Goal: Task Accomplishment & Management: Use online tool/utility

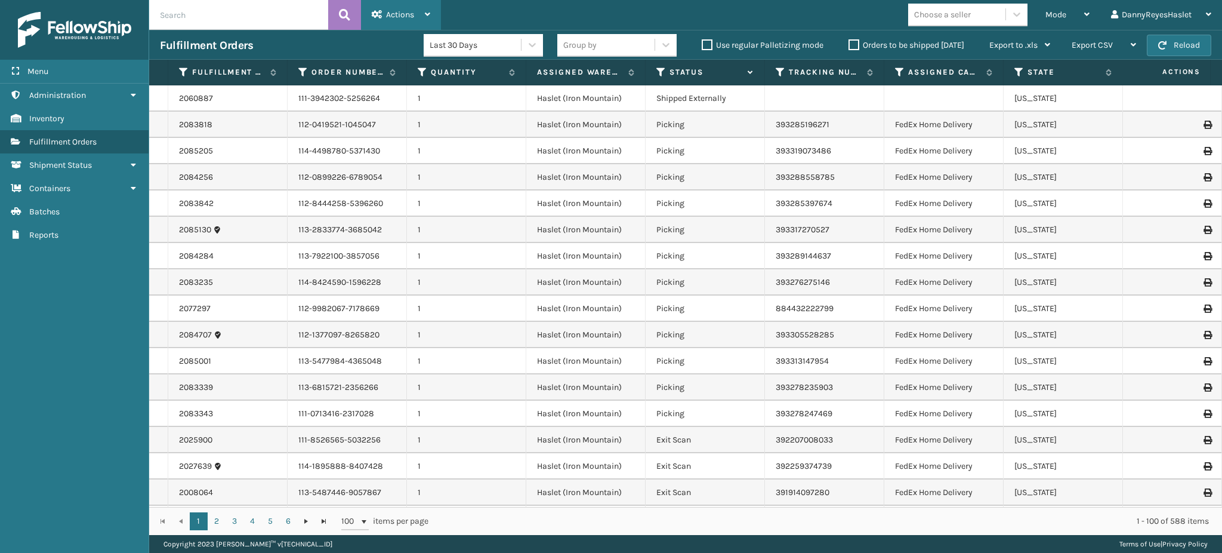
click at [411, 7] on div "Actions" at bounding box center [401, 15] width 58 height 30
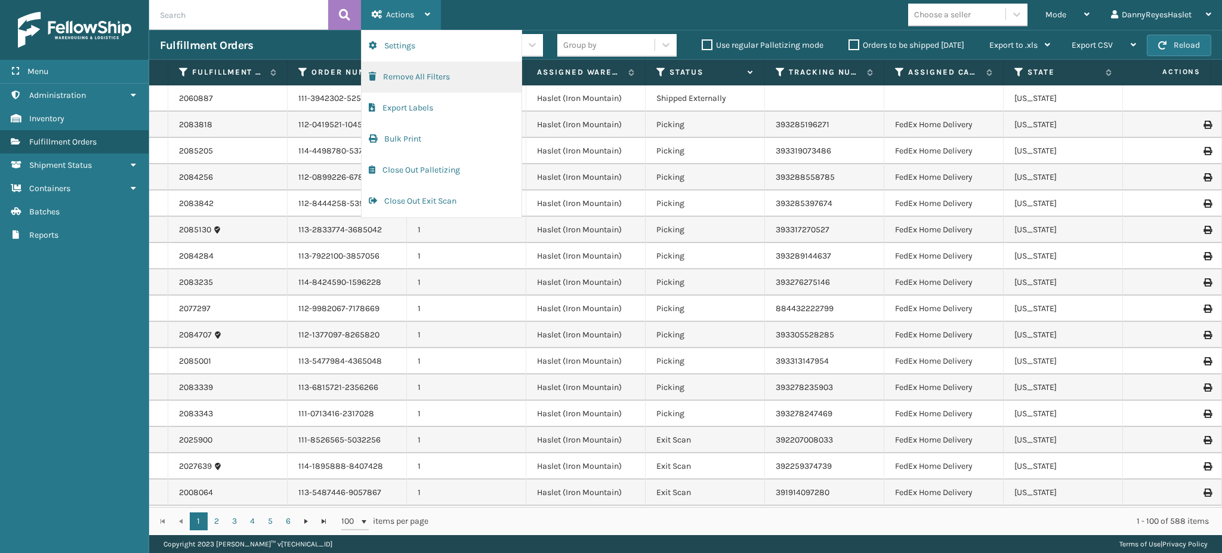
click at [425, 74] on button "Remove All Filters" at bounding box center [442, 76] width 160 height 31
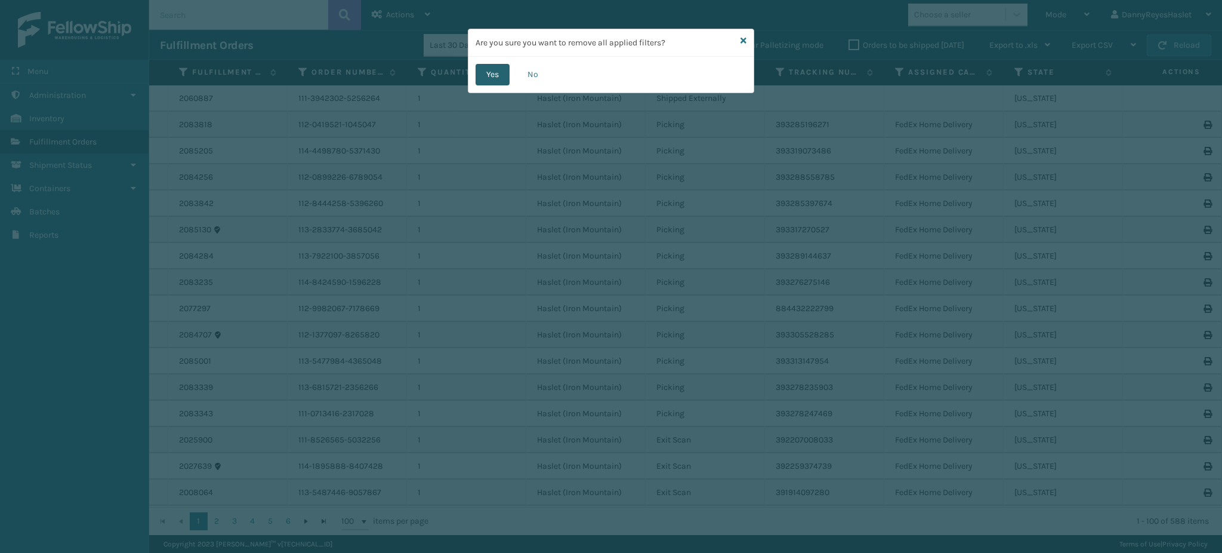
click at [495, 81] on button "Yes" at bounding box center [493, 74] width 34 height 21
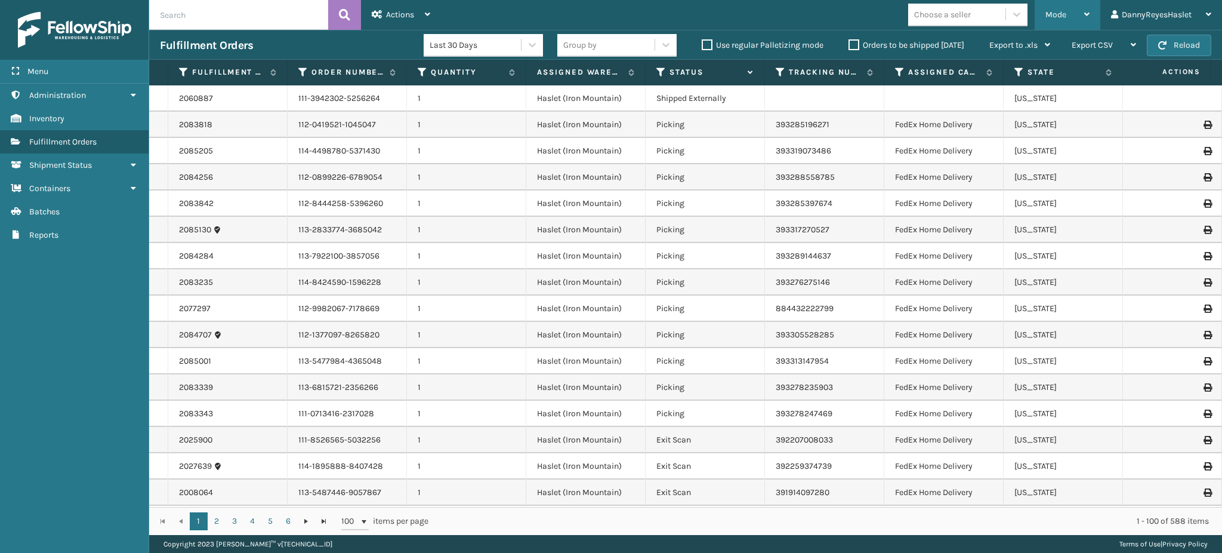
click at [1066, 15] on div "Mode" at bounding box center [1067, 15] width 44 height 30
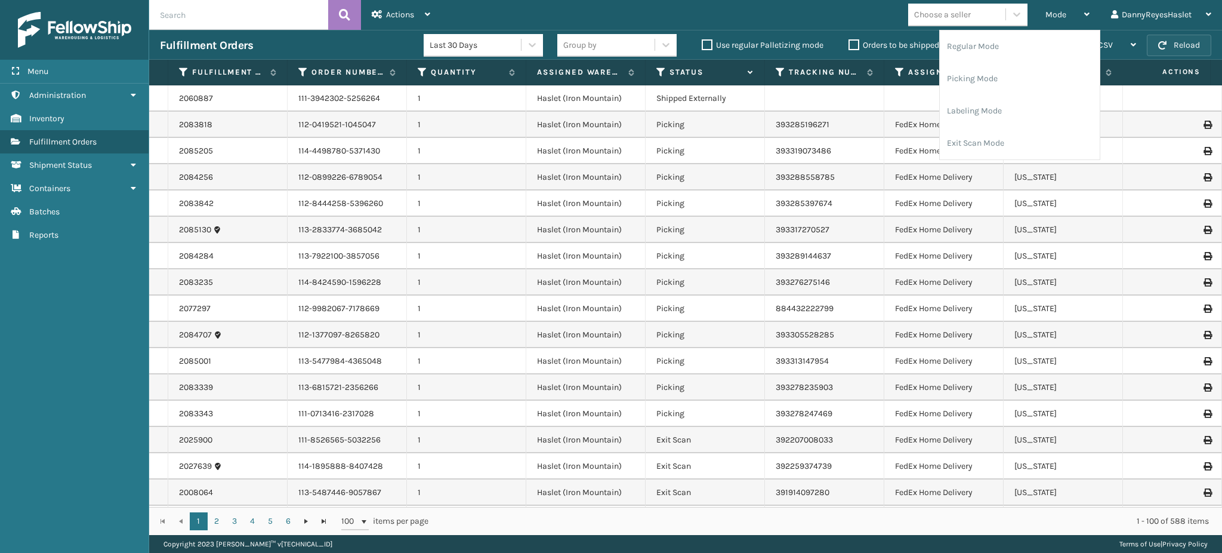
click at [1181, 41] on button "Reload" at bounding box center [1179, 45] width 64 height 21
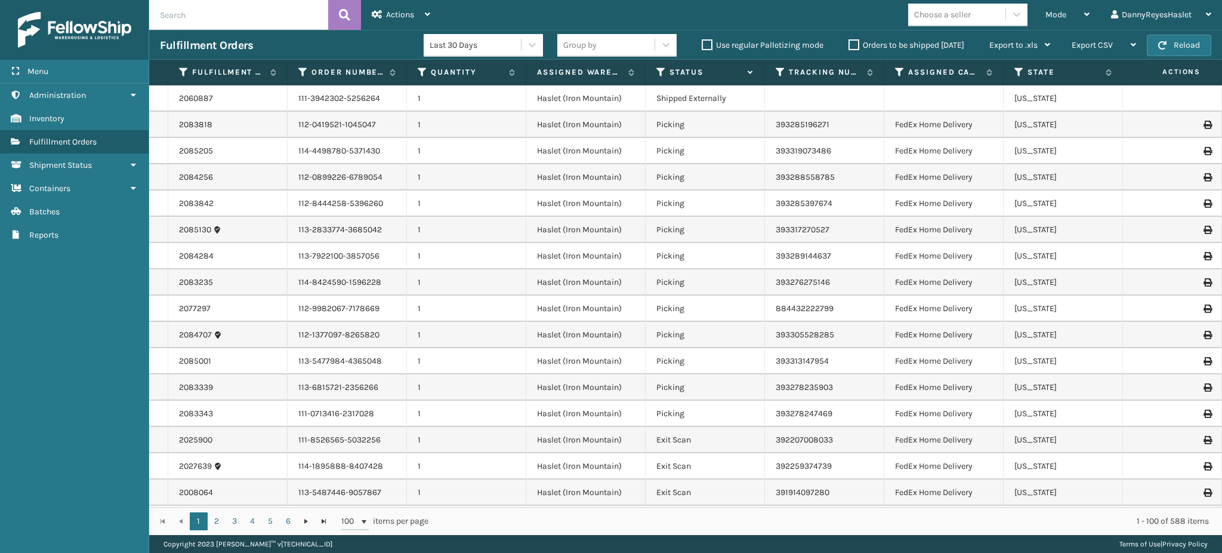
click at [1062, 21] on div "Mode" at bounding box center [1067, 15] width 44 height 30
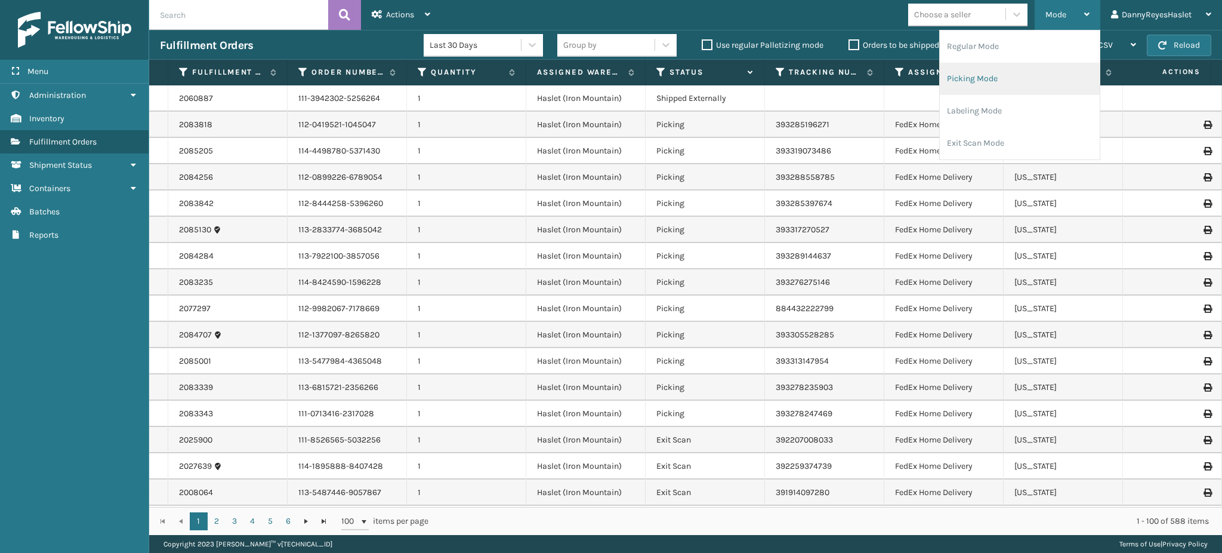
click at [1020, 81] on li "Picking Mode" at bounding box center [1020, 79] width 160 height 32
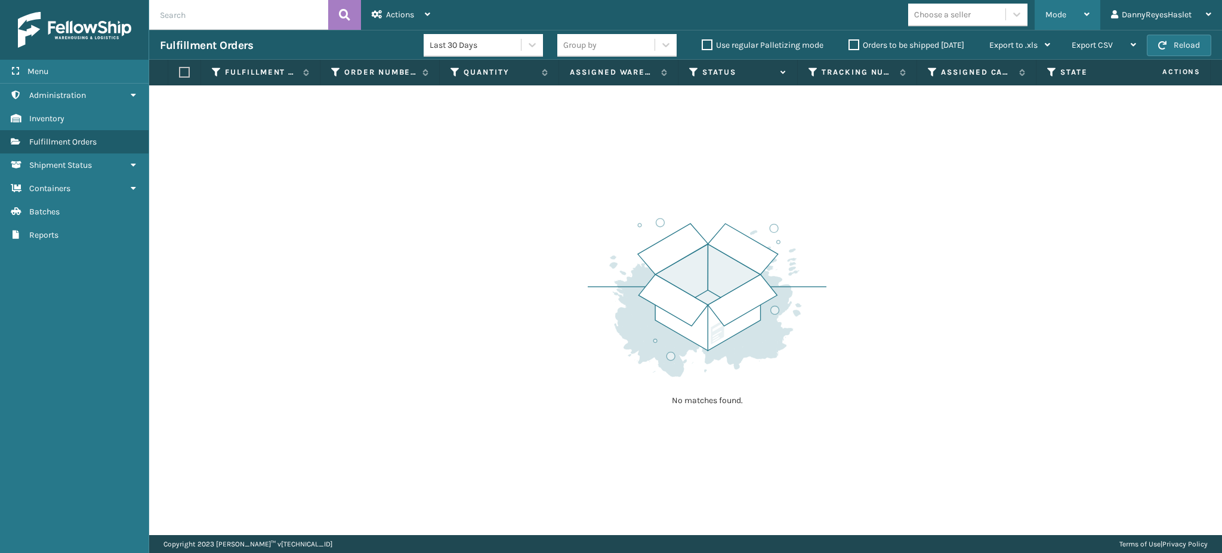
click at [1051, 10] on span "Mode" at bounding box center [1055, 15] width 21 height 10
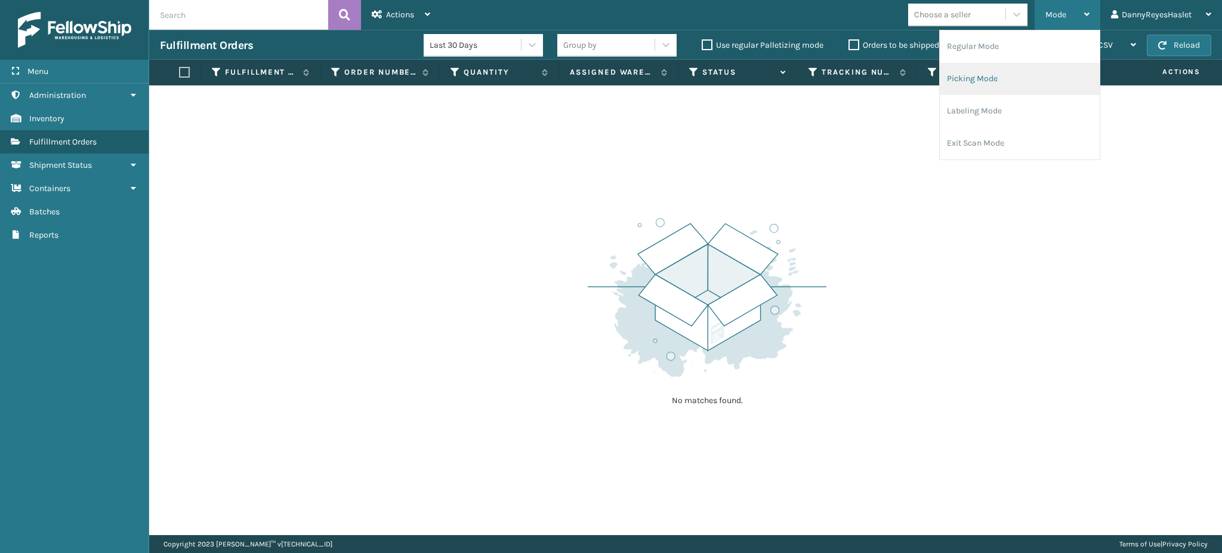
click at [994, 84] on li "Picking Mode" at bounding box center [1020, 79] width 160 height 32
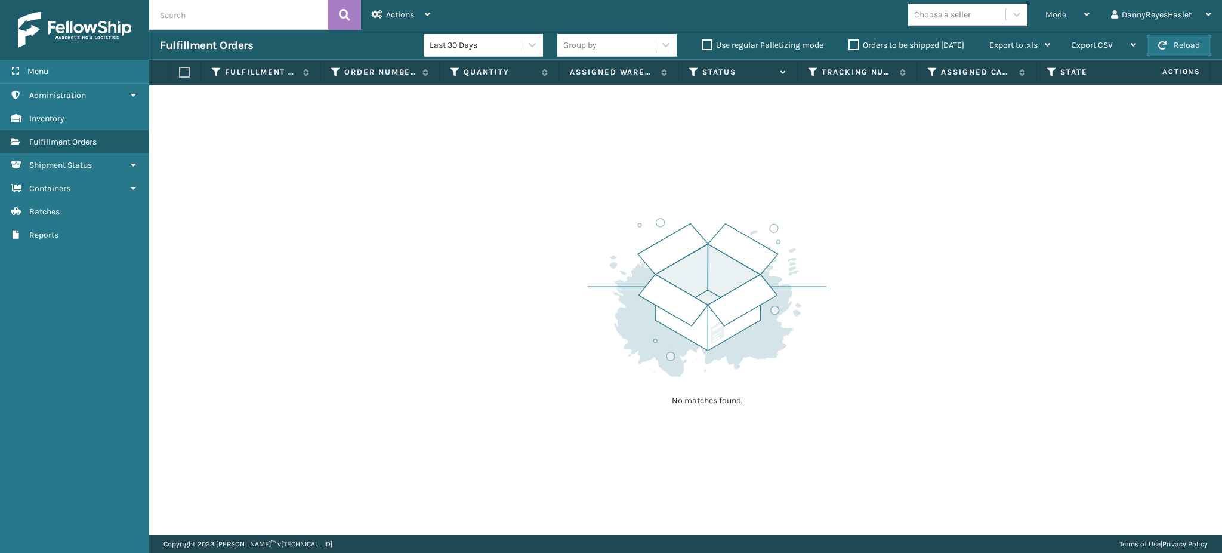
click at [729, 15] on div "Mode Regular Mode Picking Mode Labeling Mode Exit Scan Mode Choose a seller Dan…" at bounding box center [831, 15] width 781 height 30
click at [414, 12] on span "Actions" at bounding box center [400, 15] width 28 height 10
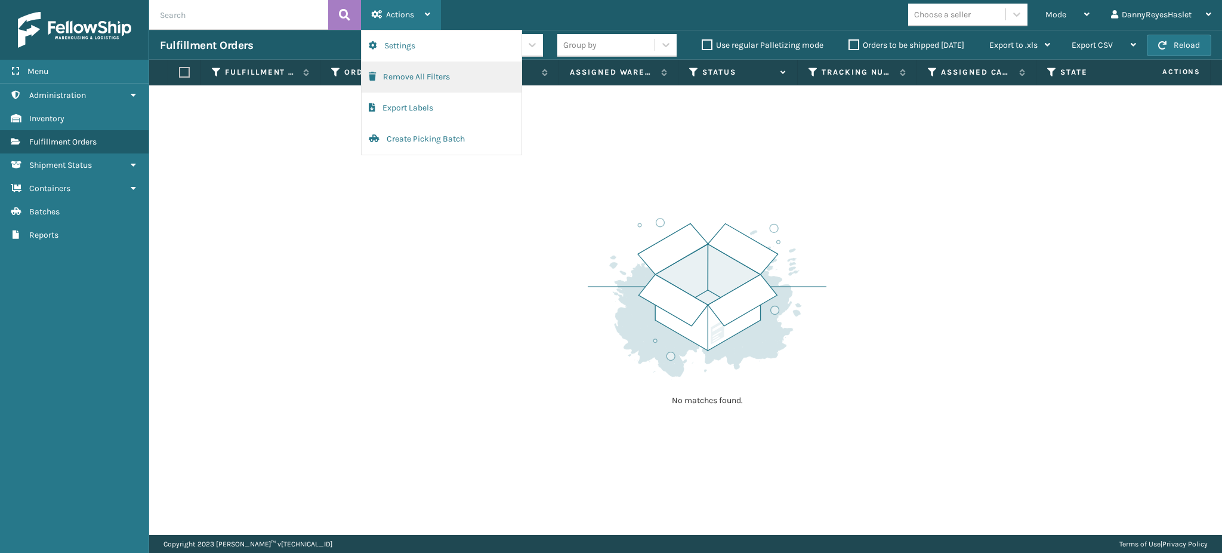
click at [414, 79] on button "Remove All Filters" at bounding box center [442, 76] width 160 height 31
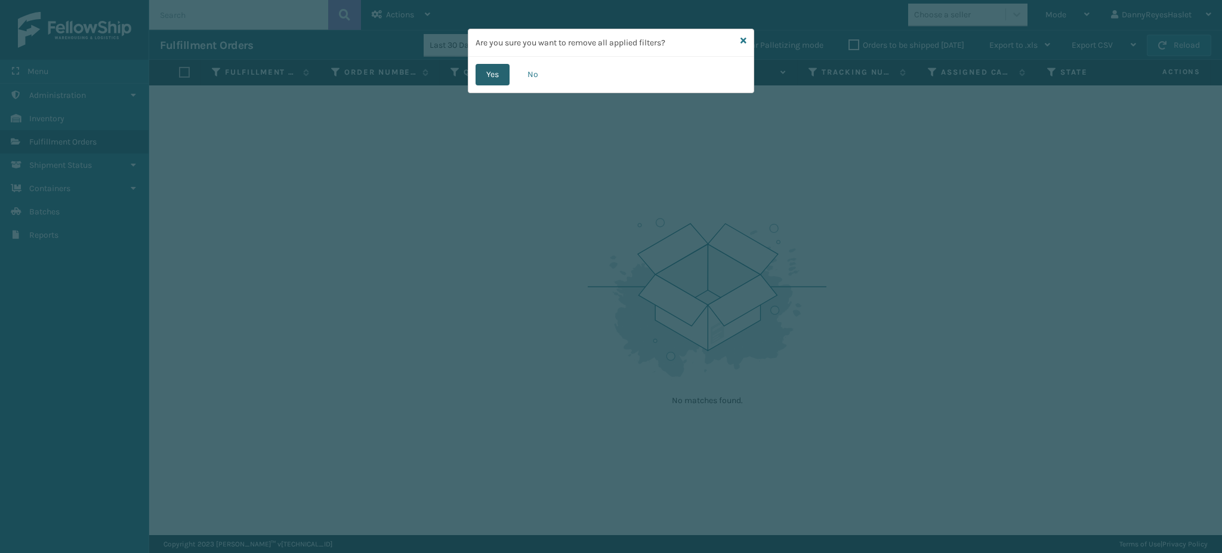
click at [479, 70] on button "Yes" at bounding box center [493, 74] width 34 height 21
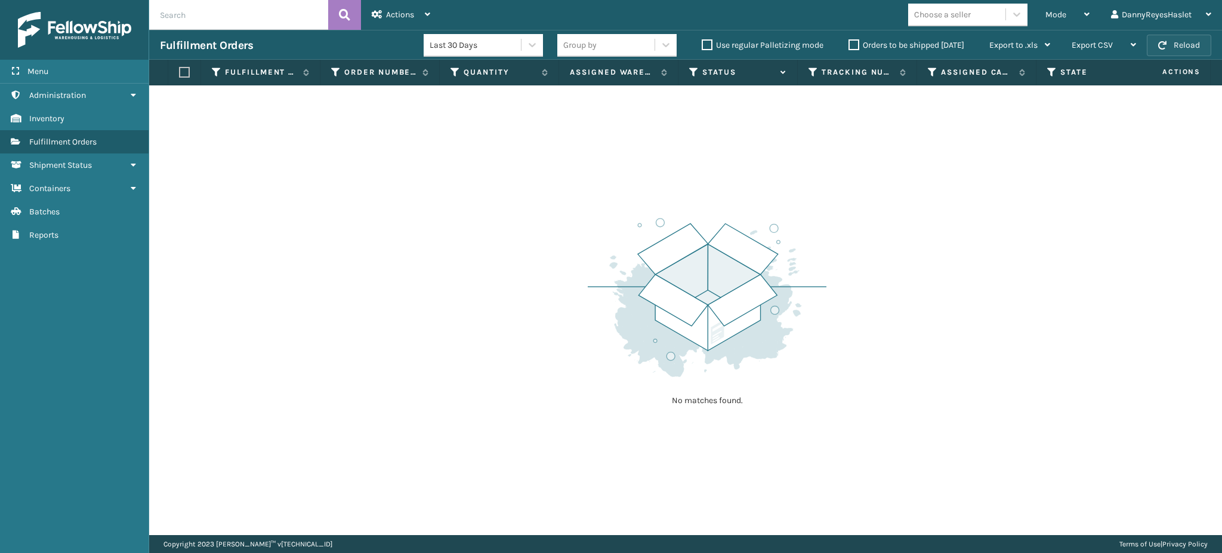
click at [1175, 47] on button "Reload" at bounding box center [1179, 45] width 64 height 21
click at [1066, 14] on div "Mode" at bounding box center [1067, 15] width 44 height 30
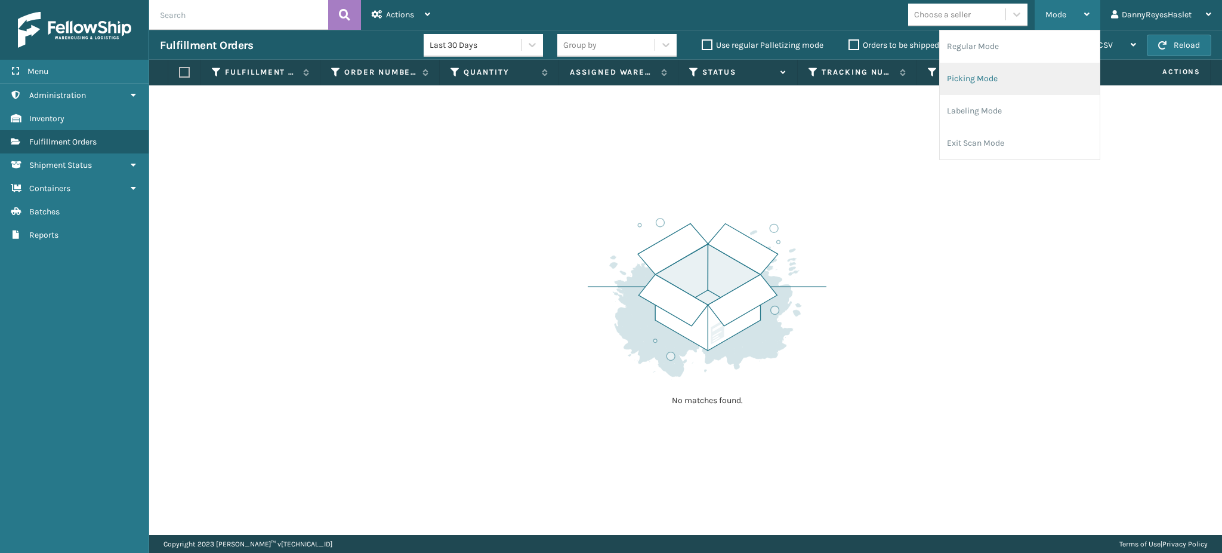
click at [1014, 73] on li "Picking Mode" at bounding box center [1020, 79] width 160 height 32
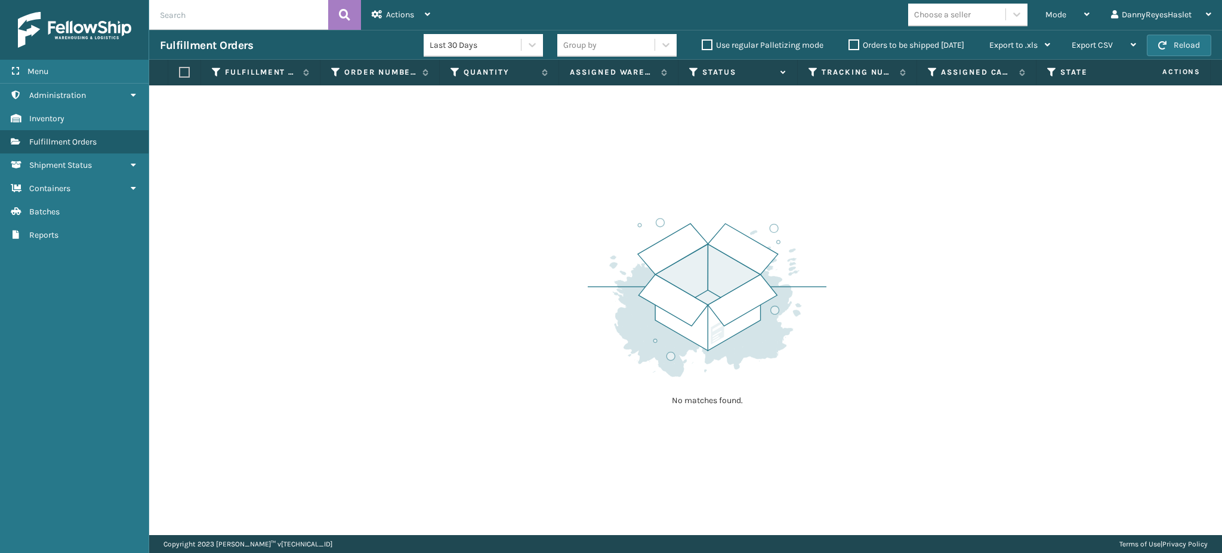
click at [724, 18] on div "Mode Regular Mode Picking Mode Labeling Mode Exit Scan Mode Choose a seller Dan…" at bounding box center [831, 15] width 781 height 30
click at [1059, 20] on div "Mode" at bounding box center [1067, 15] width 44 height 30
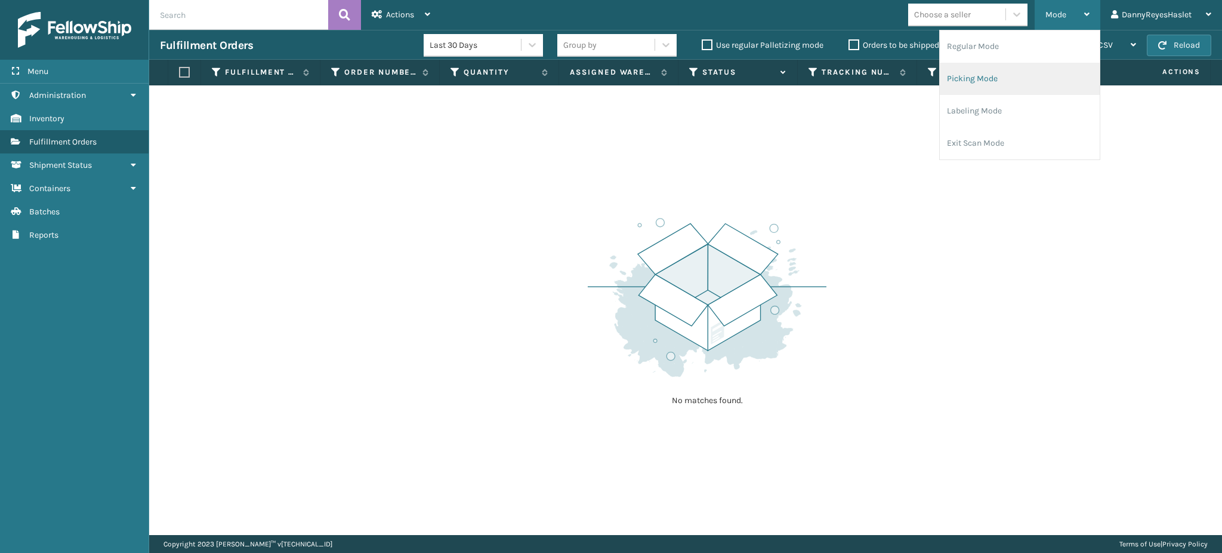
click at [1000, 88] on li "Picking Mode" at bounding box center [1020, 79] width 160 height 32
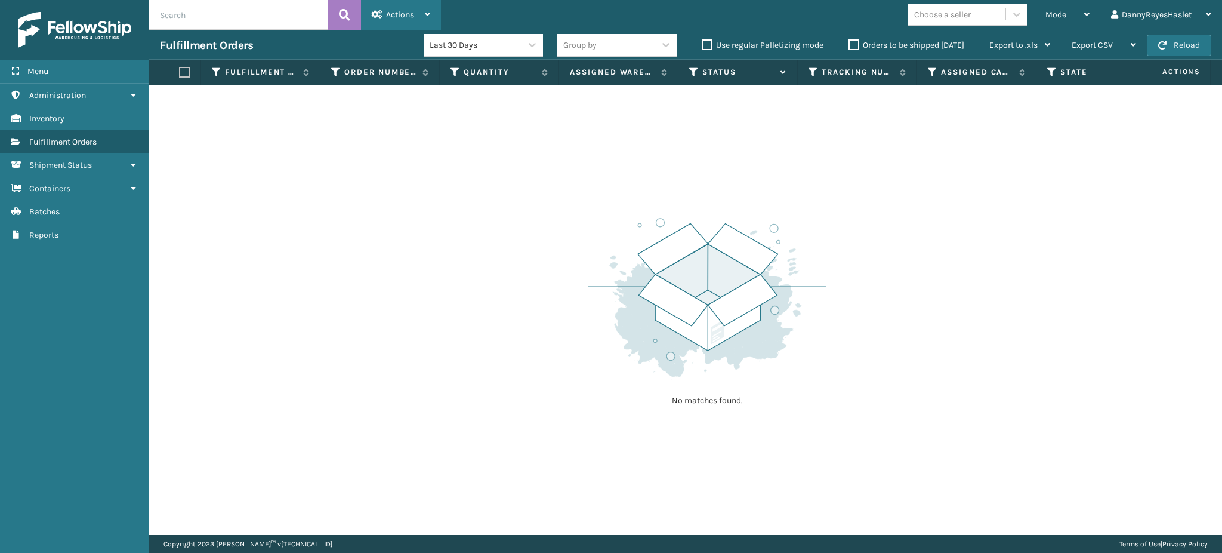
click at [421, 9] on div "Actions" at bounding box center [401, 15] width 58 height 30
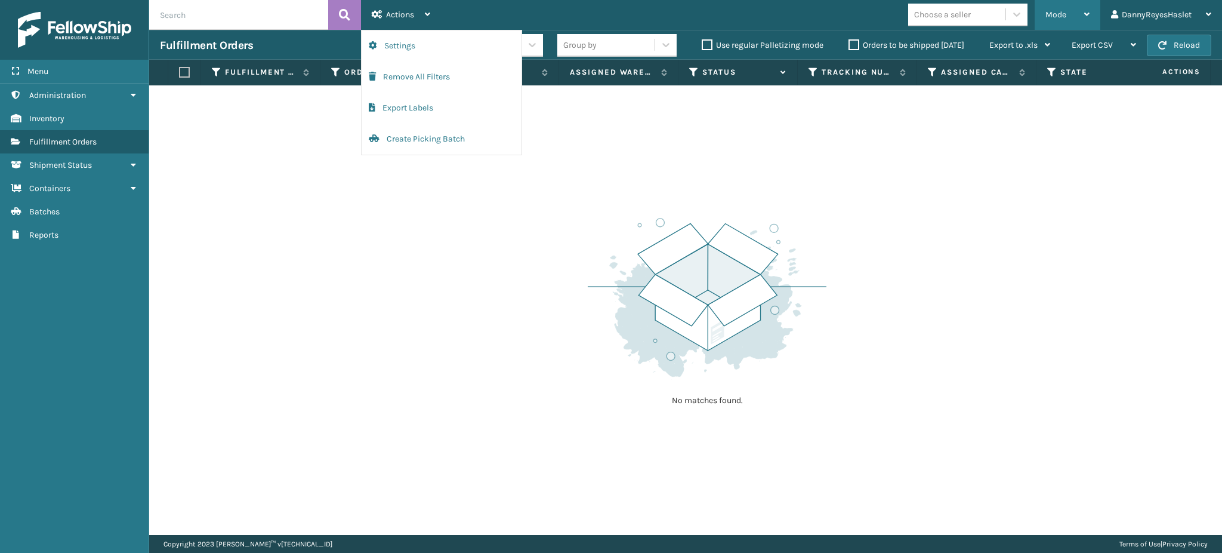
click at [1055, 12] on span "Mode" at bounding box center [1055, 15] width 21 height 10
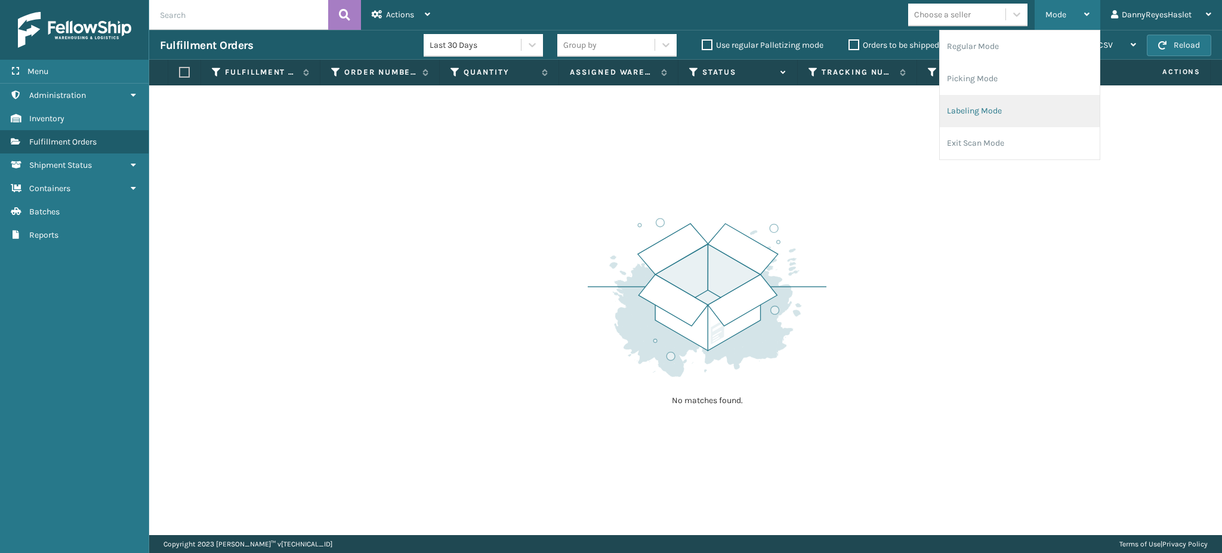
click at [1017, 95] on li "Labeling Mode" at bounding box center [1020, 111] width 160 height 32
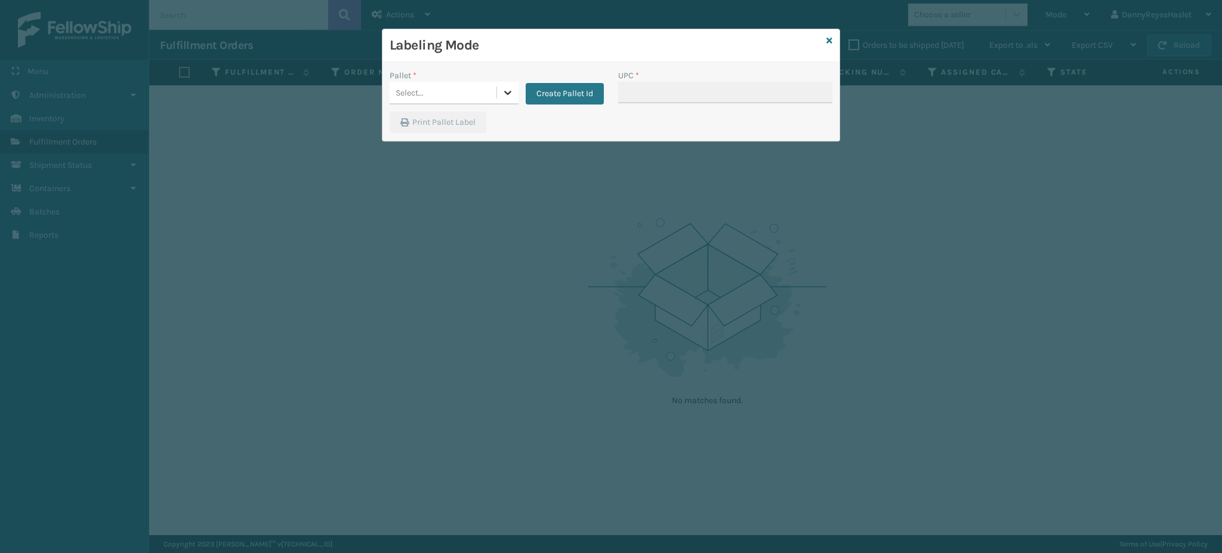
click at [506, 90] on icon at bounding box center [508, 93] width 12 height 12
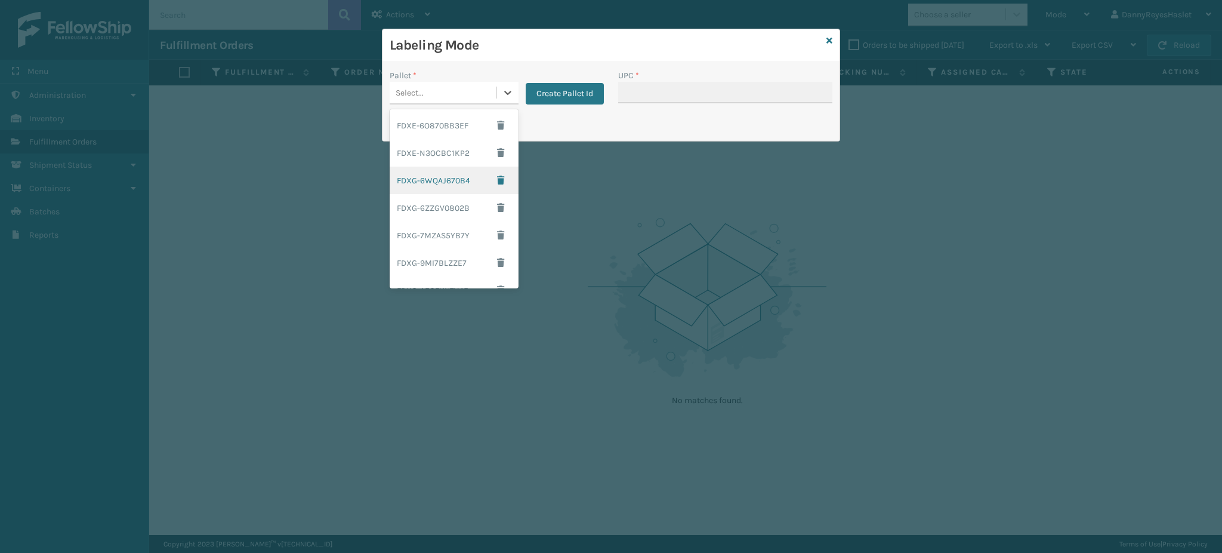
click at [453, 182] on div "FDXG-6WQAJ670B4" at bounding box center [454, 179] width 129 height 27
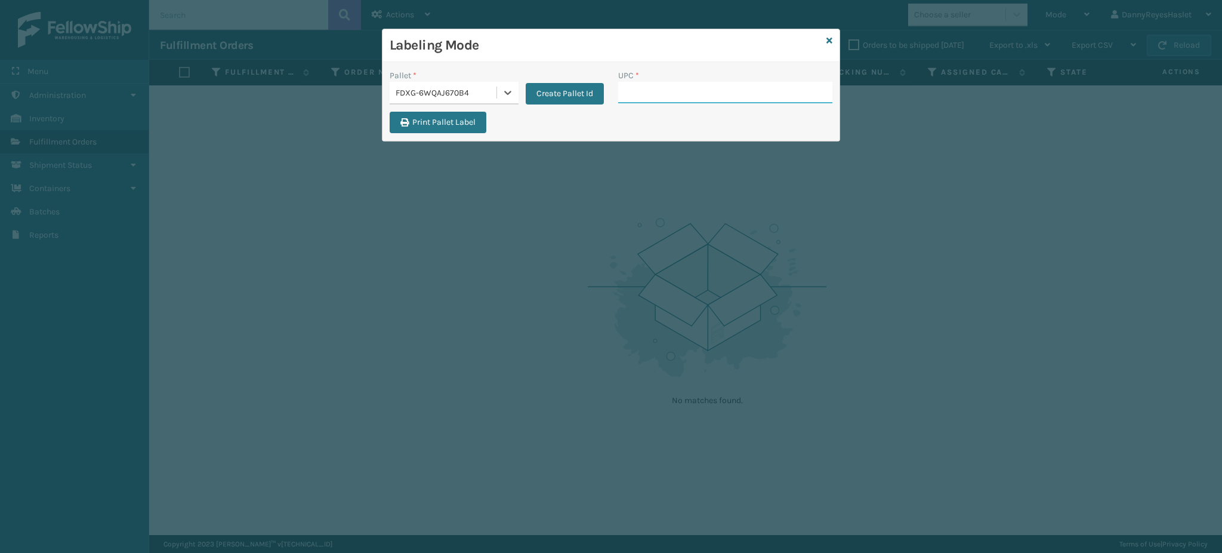
click at [660, 97] on input "UPC *" at bounding box center [725, 92] width 214 height 21
click at [755, 102] on input "UPC *" at bounding box center [725, 92] width 214 height 21
type input "8409851"
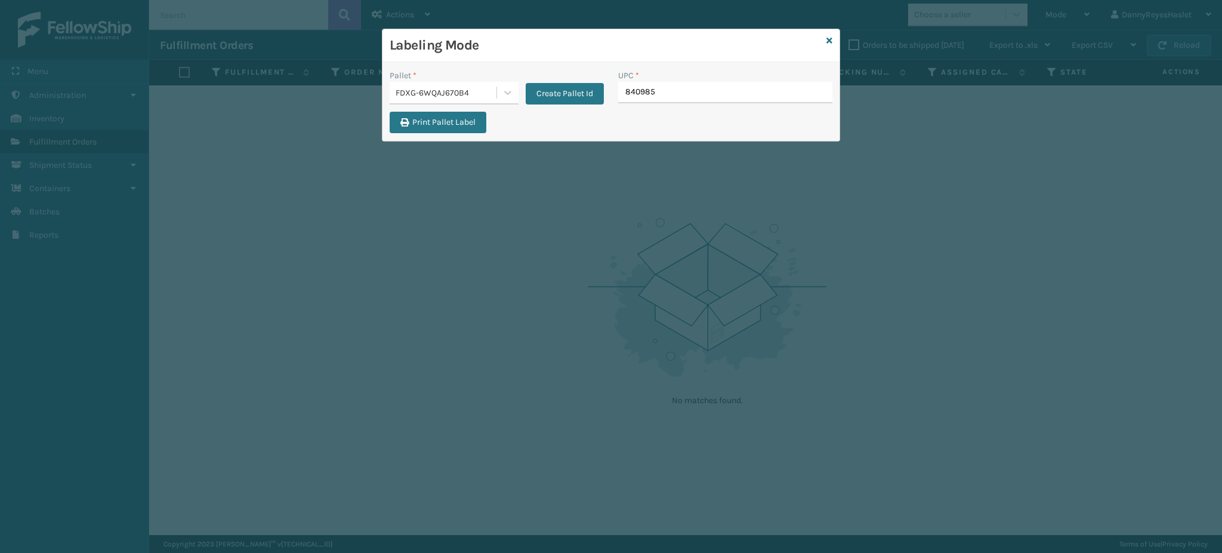
type input "8409851"
click at [455, 121] on button "Print Pallet Label" at bounding box center [438, 122] width 97 height 21
click at [831, 42] on icon at bounding box center [829, 40] width 6 height 8
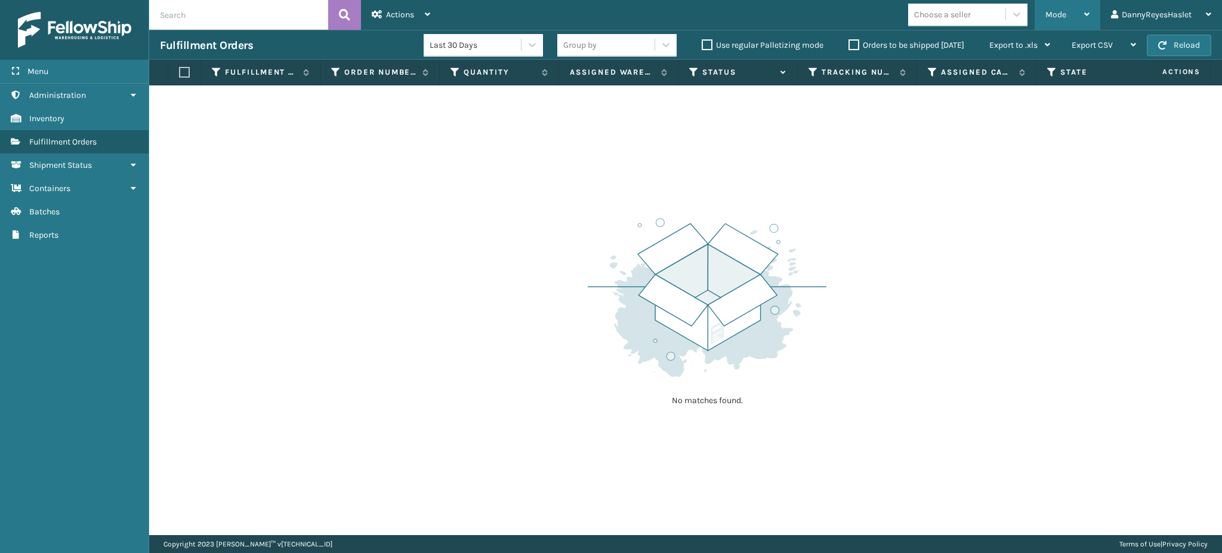
click at [1052, 18] on span "Mode" at bounding box center [1055, 15] width 21 height 10
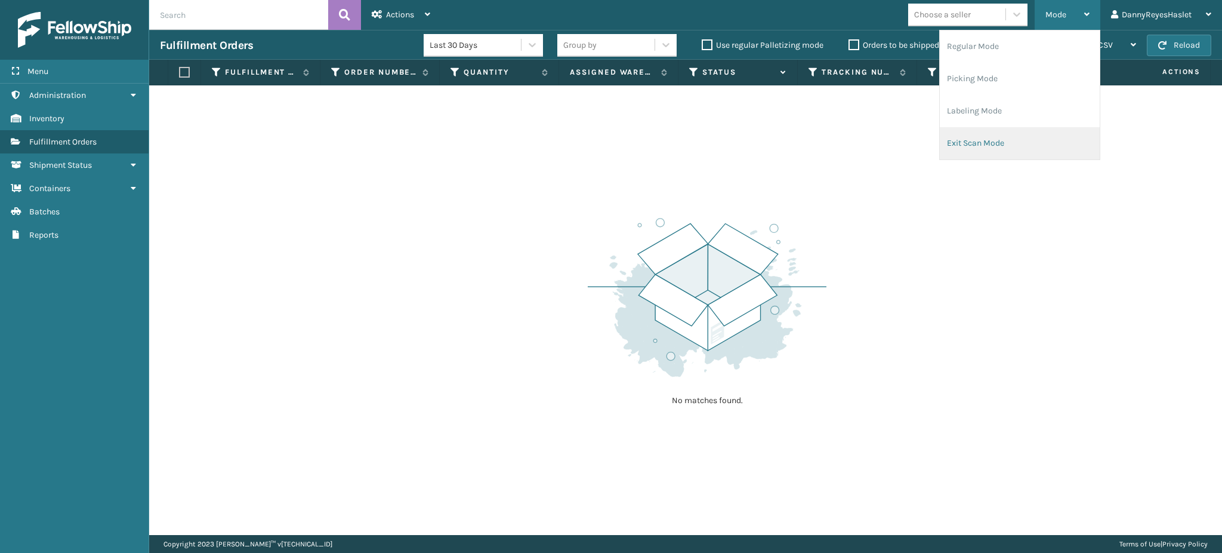
click at [962, 137] on li "Exit Scan Mode" at bounding box center [1020, 143] width 160 height 32
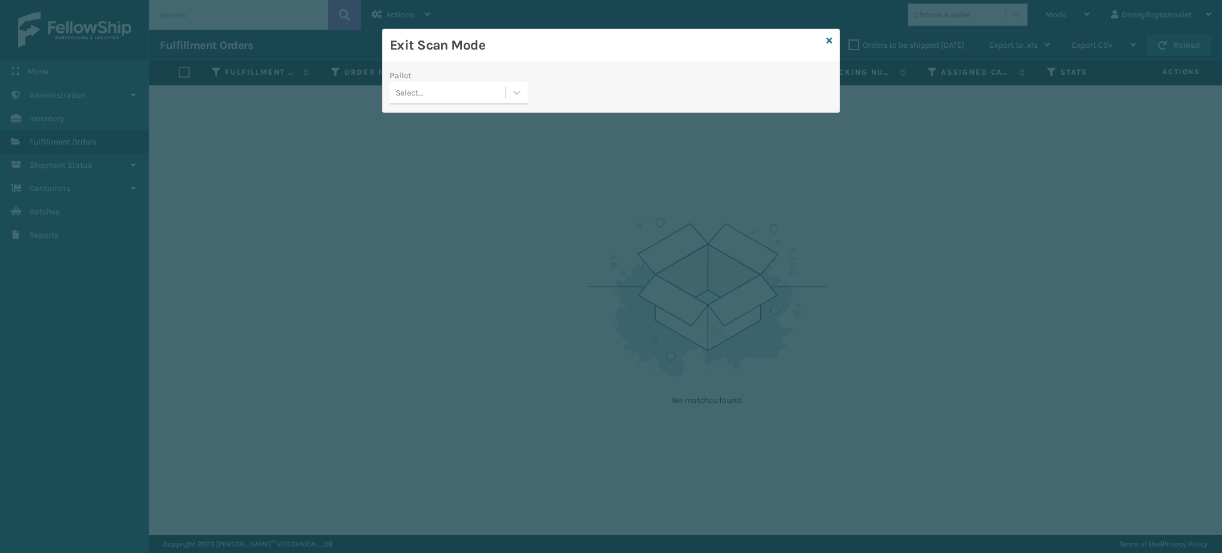
click at [470, 94] on div "Select..." at bounding box center [448, 93] width 116 height 20
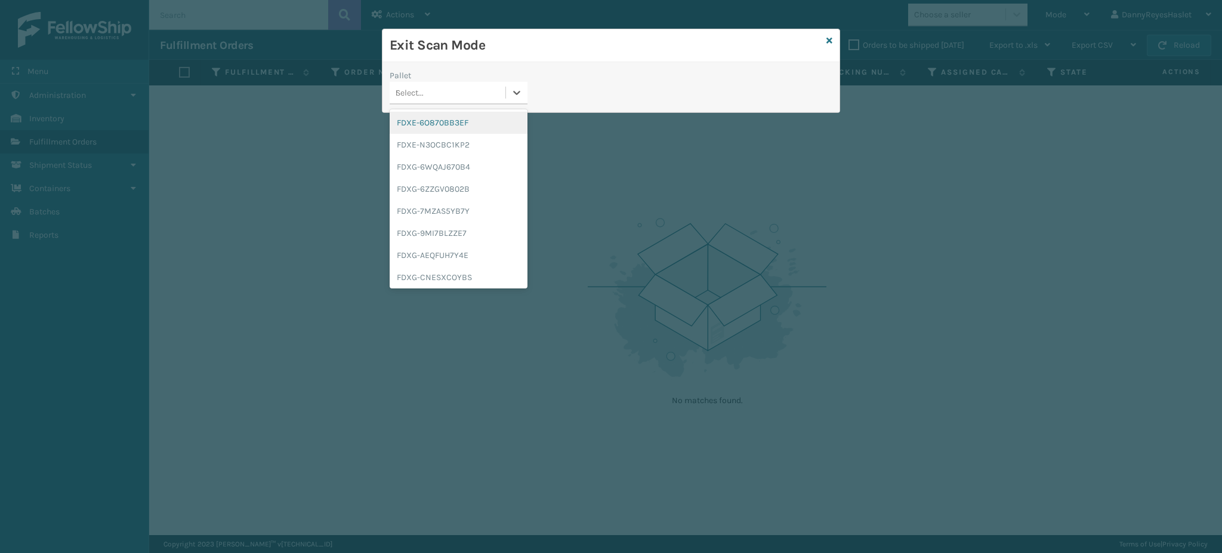
type input "FDXG-6WQAJ670B"
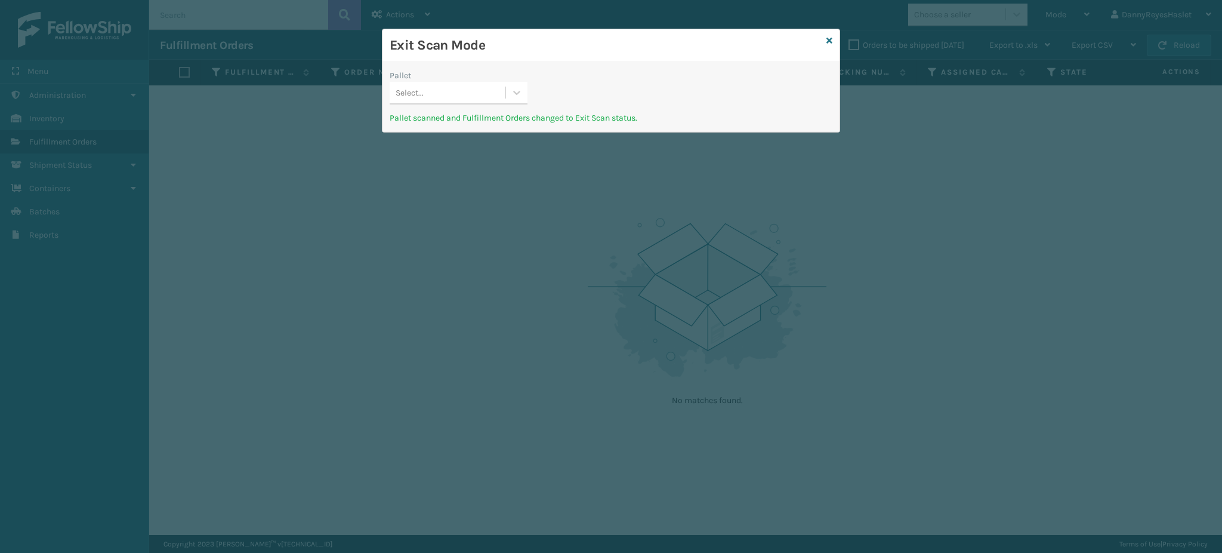
click at [832, 38] on div "Exit Scan Mode" at bounding box center [610, 45] width 457 height 33
drag, startPoint x: 828, startPoint y: 38, endPoint x: 732, endPoint y: 65, distance: 99.7
click at [732, 65] on div "Pallet Select... Pallet scanned and Fulfillment Orders changed to Exit Scan sta…" at bounding box center [610, 97] width 457 height 70
click at [827, 39] on icon at bounding box center [829, 40] width 6 height 8
